Goal: Information Seeking & Learning: Learn about a topic

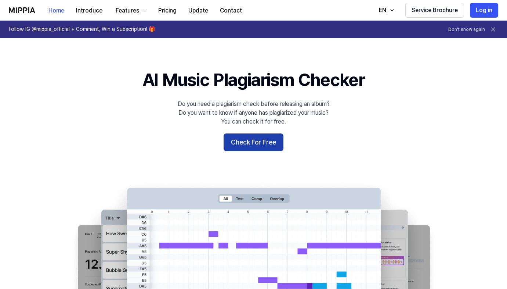
click at [249, 141] on button "Check For Free" at bounding box center [254, 142] width 60 height 18
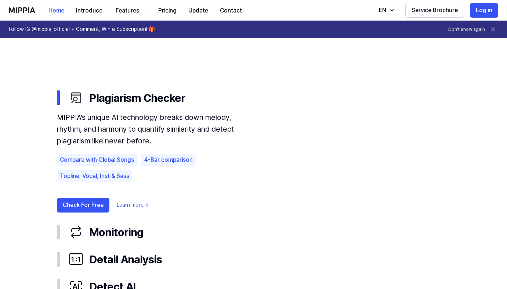
scroll to position [396, 0]
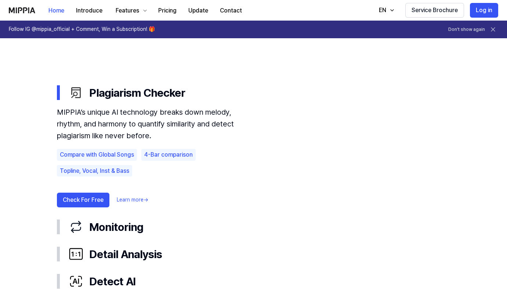
click at [196, 168] on div "Compare with Global Songs 4-Bar comparison Topline, Vocal, Inst & Bass" at bounding box center [156, 163] width 198 height 28
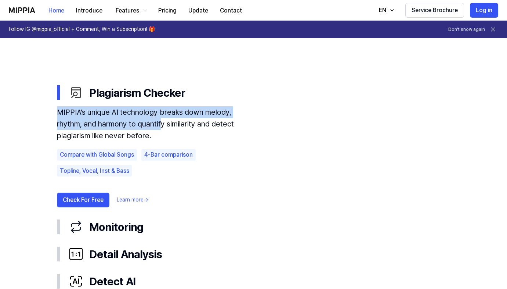
drag, startPoint x: 55, startPoint y: 116, endPoint x: 133, endPoint y: 124, distance: 79.0
click at [133, 124] on div "Plagiarism Checker MIPPIA’s unique AI technology breaks down melody, rhythm, an…" at bounding box center [253, 186] width 411 height 215
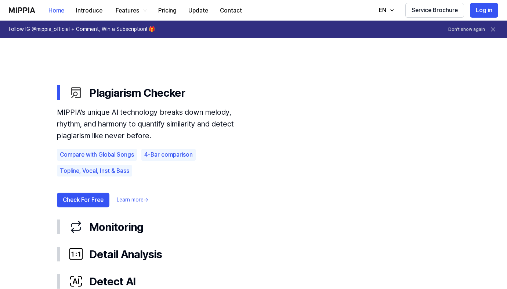
click at [153, 132] on div "MIPPIA’s unique AI technology breaks down melody, rhythm, and harmony to quanti…" at bounding box center [156, 123] width 198 height 35
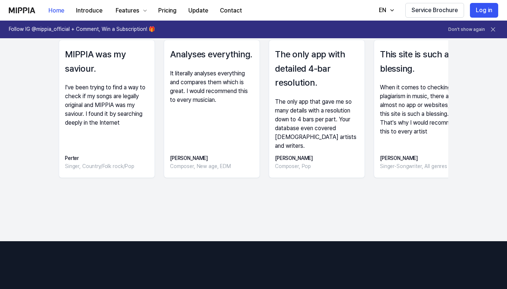
scroll to position [1145, 0]
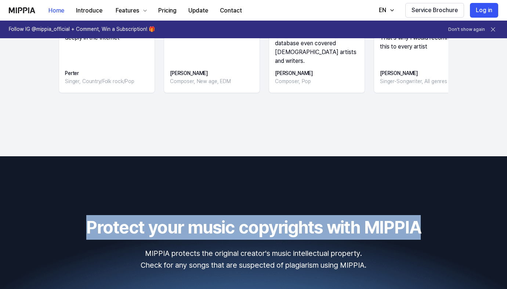
drag, startPoint x: 143, startPoint y: 223, endPoint x: 438, endPoint y: 223, distance: 295.1
click at [438, 223] on h2 "Protect your music copyrights with MIPPIA" at bounding box center [253, 227] width 489 height 25
click at [438, 221] on h2 "Protect your music copyrights with MIPPIA" at bounding box center [253, 227] width 489 height 25
